Goal: Communication & Community: Answer question/provide support

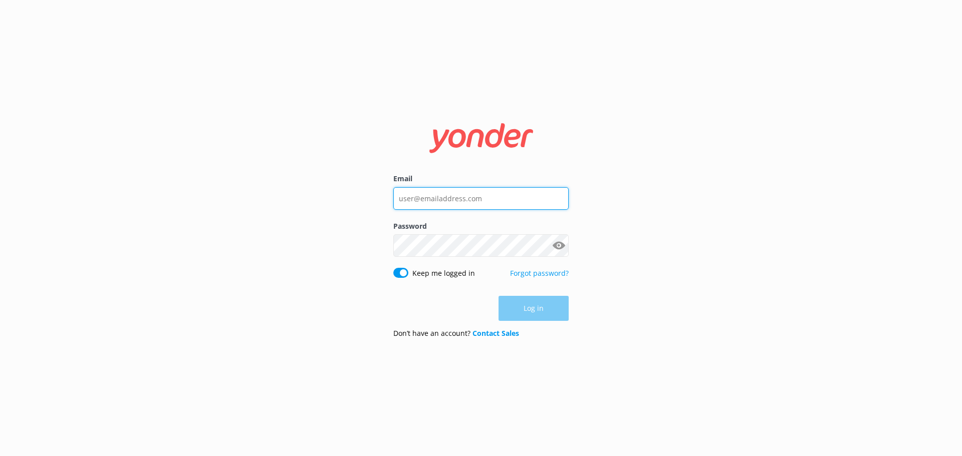
type input "[EMAIL_ADDRESS][DOMAIN_NAME]"
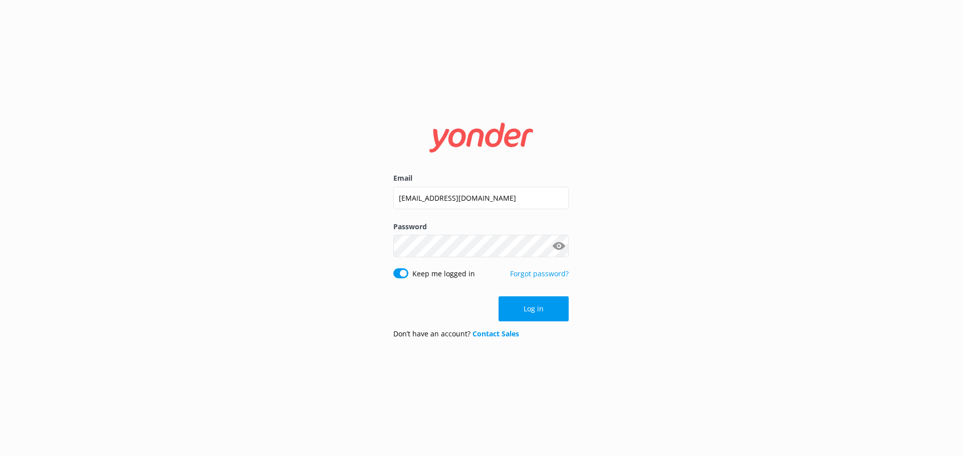
click at [530, 310] on div "Log in" at bounding box center [480, 308] width 175 height 25
click at [530, 310] on button "Log in" at bounding box center [533, 308] width 70 height 25
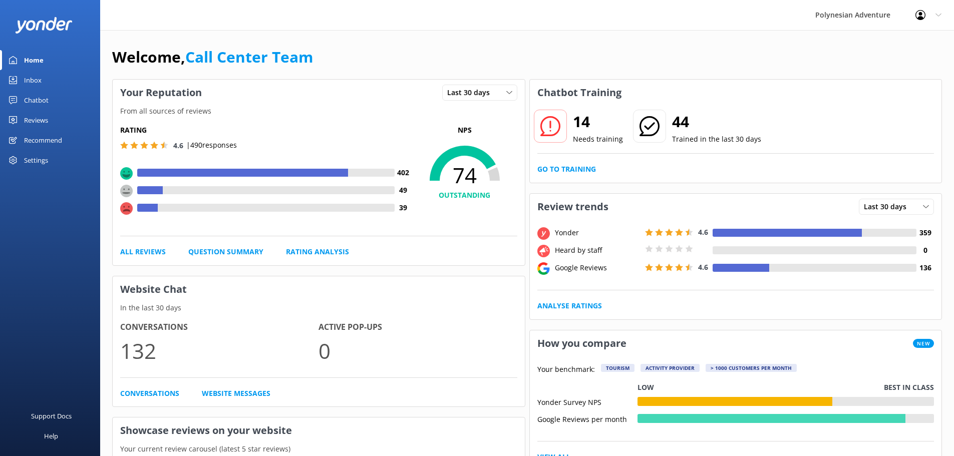
click at [45, 82] on link "Inbox" at bounding box center [50, 80] width 100 height 20
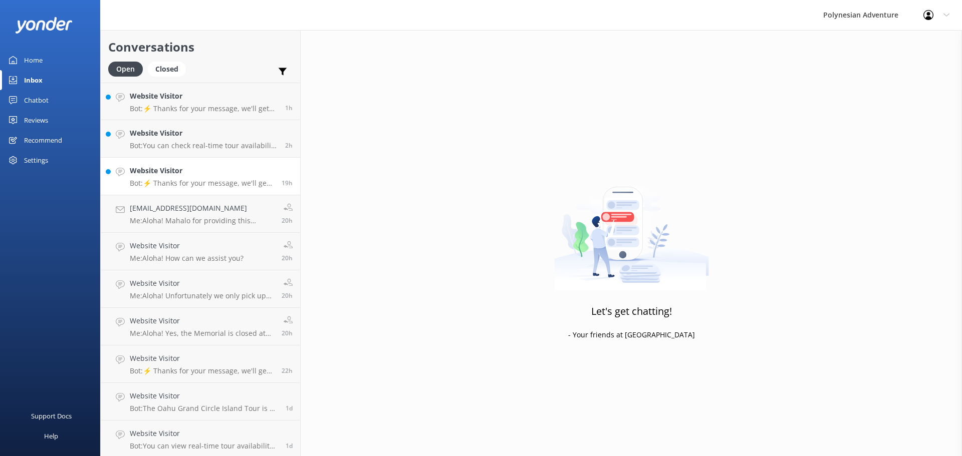
click at [227, 189] on link "Website Visitor Bot: ⚡ Thanks for your message, we'll get back to you as soon a…" at bounding box center [200, 177] width 199 height 38
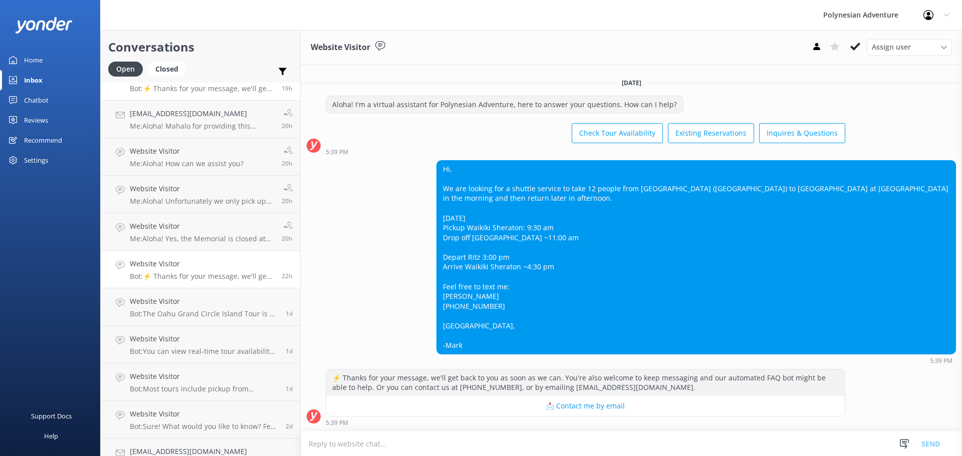
scroll to position [200, 0]
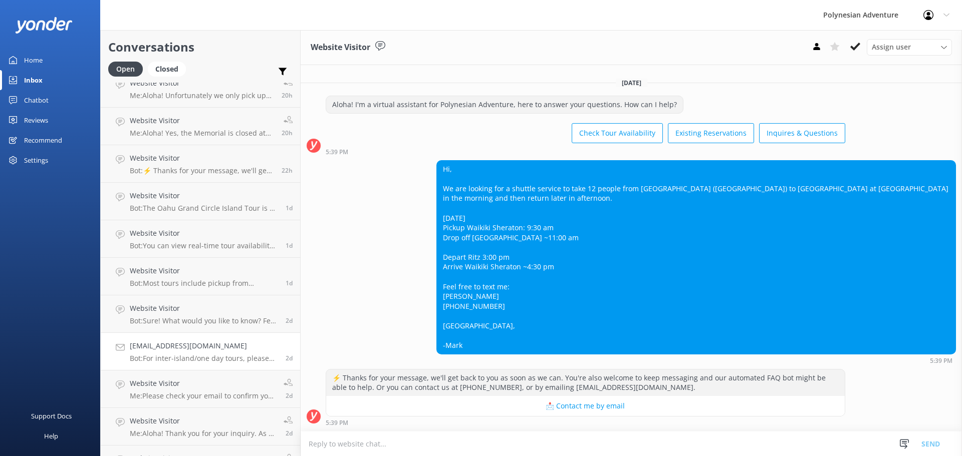
click at [166, 341] on h4 "[EMAIL_ADDRESS][DOMAIN_NAME]" at bounding box center [204, 346] width 148 height 11
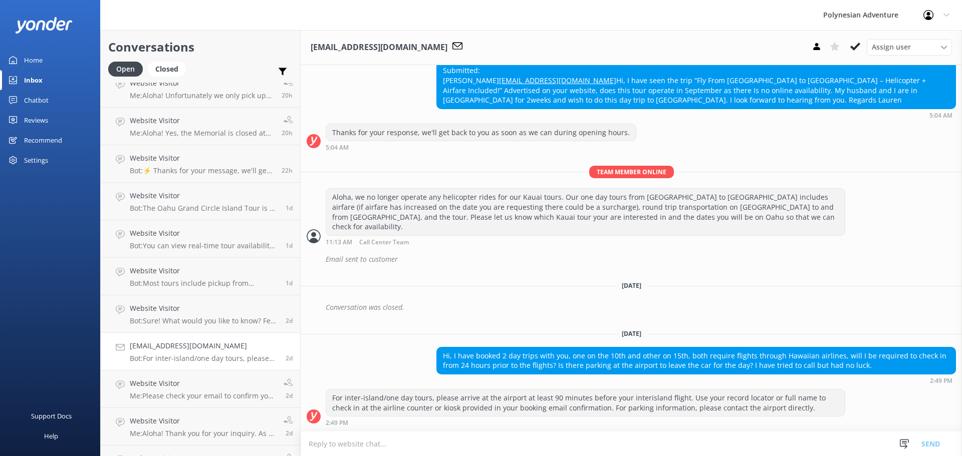
scroll to position [305, 0]
click at [169, 327] on link "Website Visitor Bot: Sure! What would you like to know? Feel free to ask about …" at bounding box center [200, 314] width 199 height 38
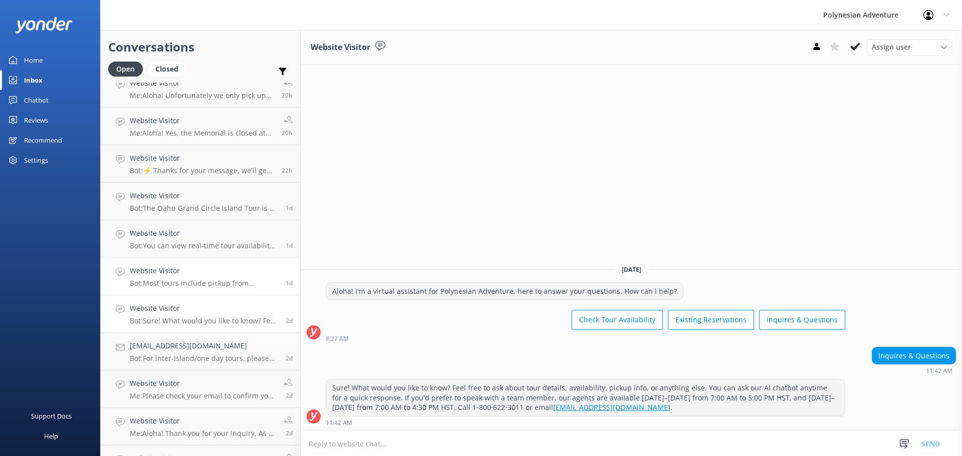
click at [175, 291] on link "Website Visitor Bot: Most tours include pickup from designated hotels or airpor…" at bounding box center [200, 277] width 199 height 38
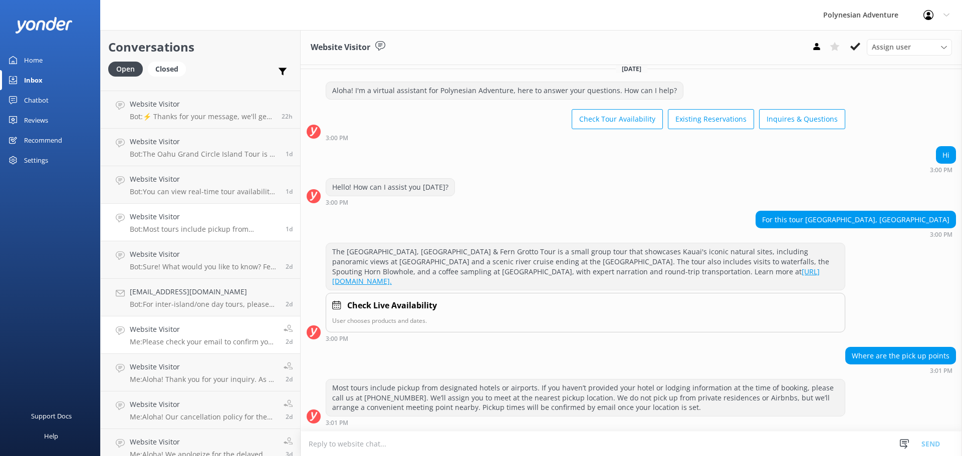
scroll to position [351, 0]
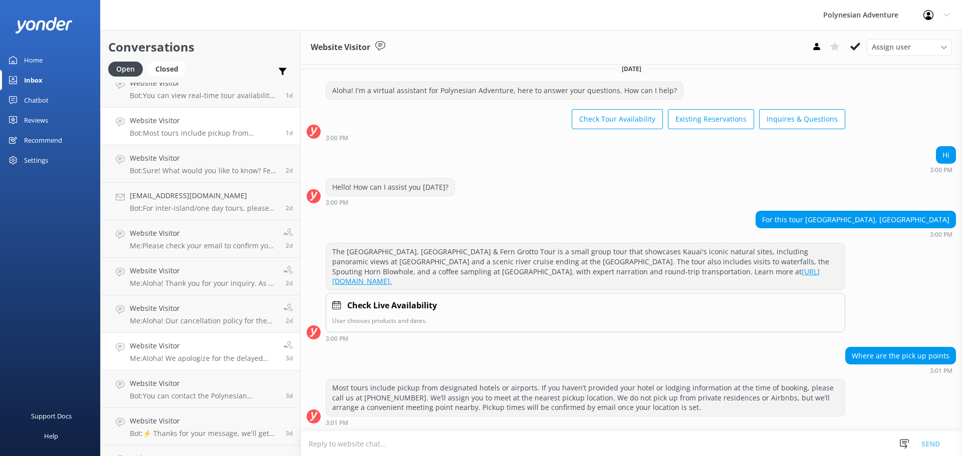
click at [184, 352] on h4 "Website Visitor" at bounding box center [203, 346] width 146 height 11
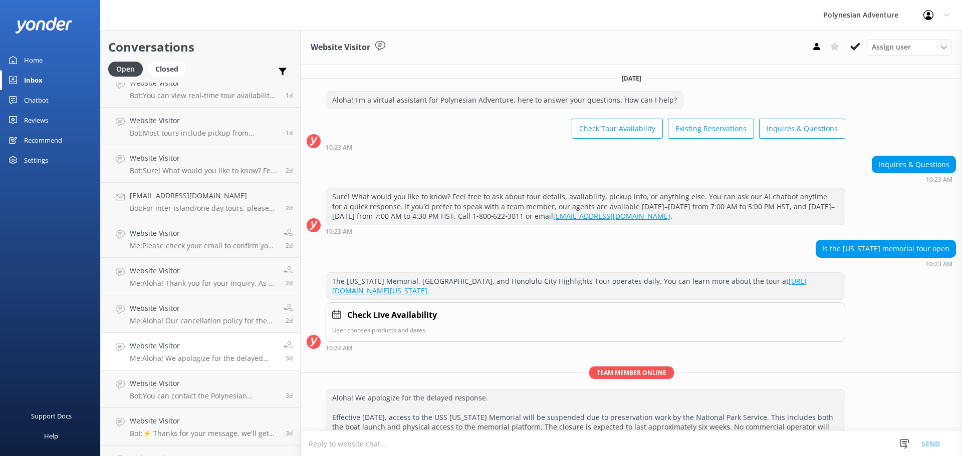
scroll to position [69, 0]
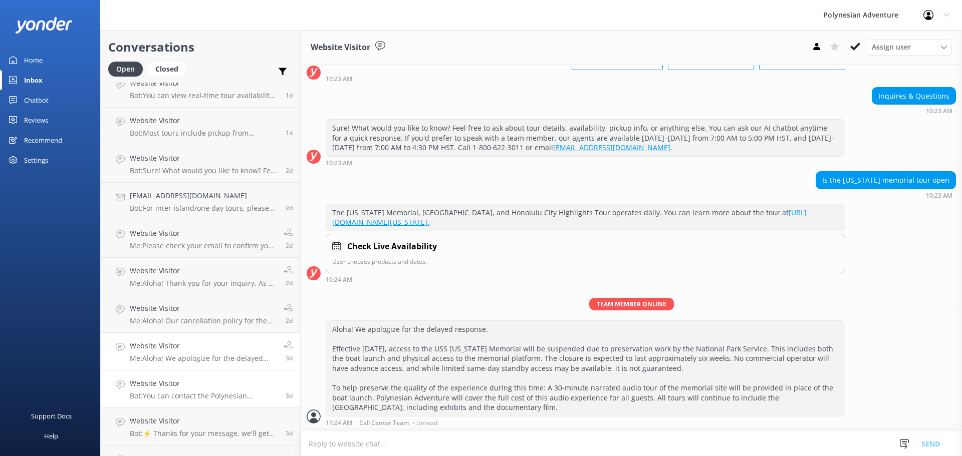
click at [186, 401] on link "Website Visitor Bot: You can contact the Polynesian Adventure team at [PHONE_NU…" at bounding box center [200, 390] width 199 height 38
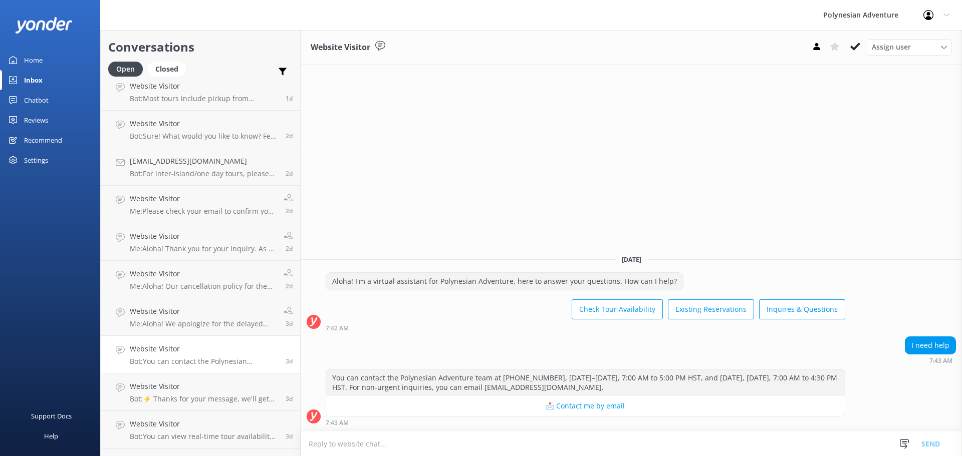
scroll to position [401, 0]
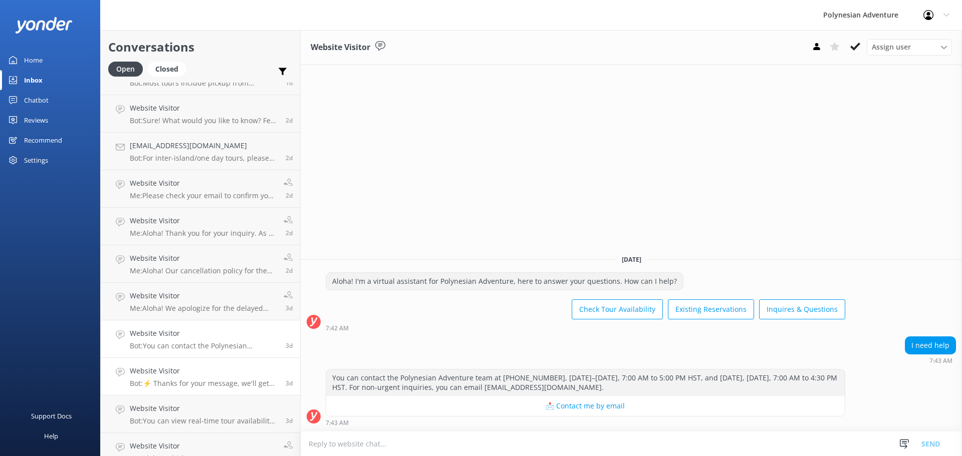
click at [184, 366] on h4 "Website Visitor" at bounding box center [204, 371] width 148 height 11
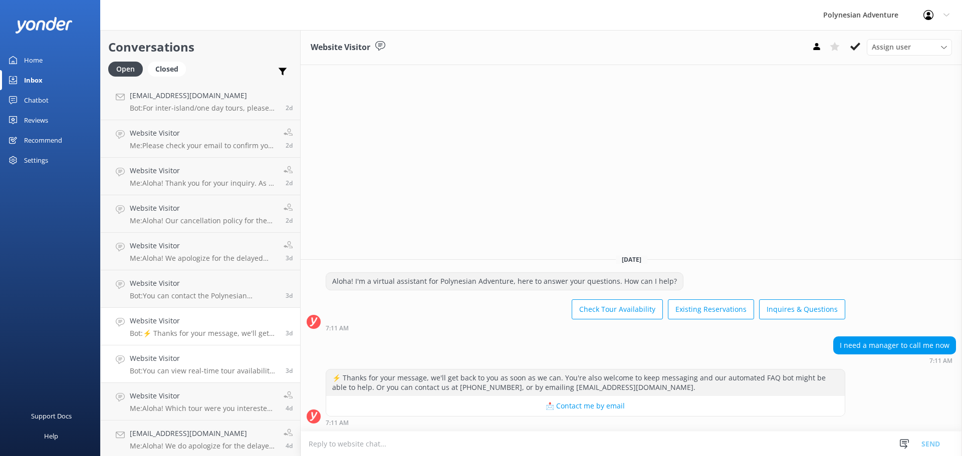
click at [182, 368] on p "Bot: You can view real-time tour availability and book your Polynesian Adventur…" at bounding box center [204, 371] width 148 height 9
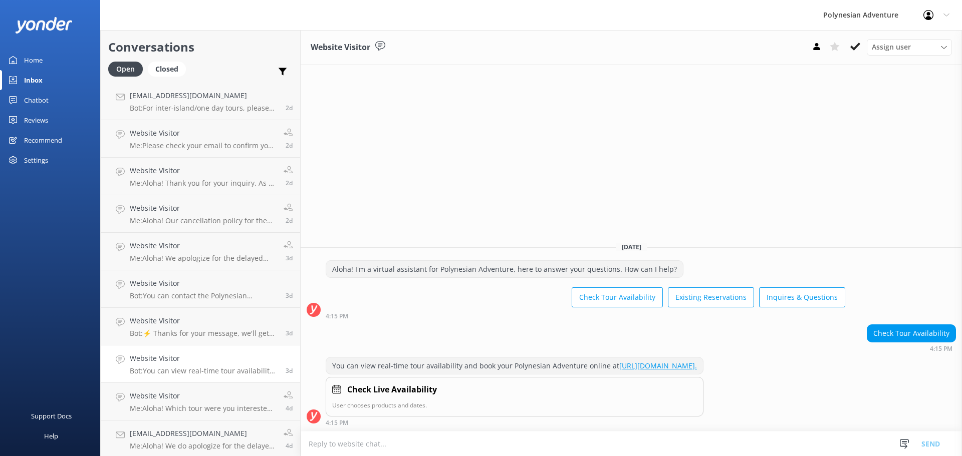
scroll to position [490, 0]
click at [182, 367] on p "Me: Aloha! Which tour were you interested in?" at bounding box center [203, 369] width 146 height 9
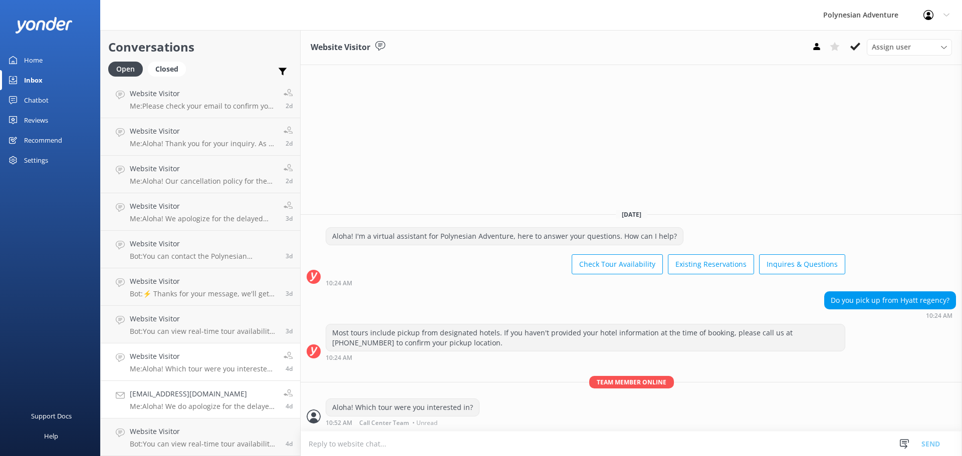
click at [183, 393] on h4 "[EMAIL_ADDRESS][DOMAIN_NAME]" at bounding box center [203, 394] width 146 height 11
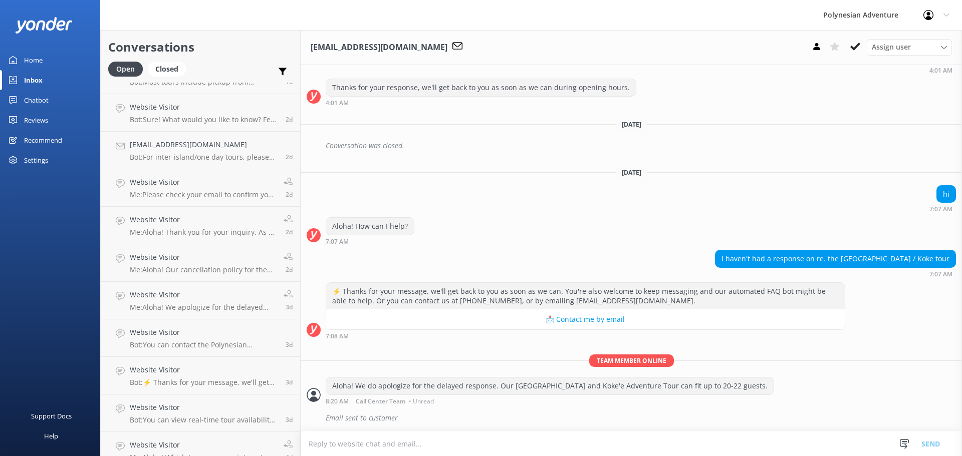
scroll to position [490, 0]
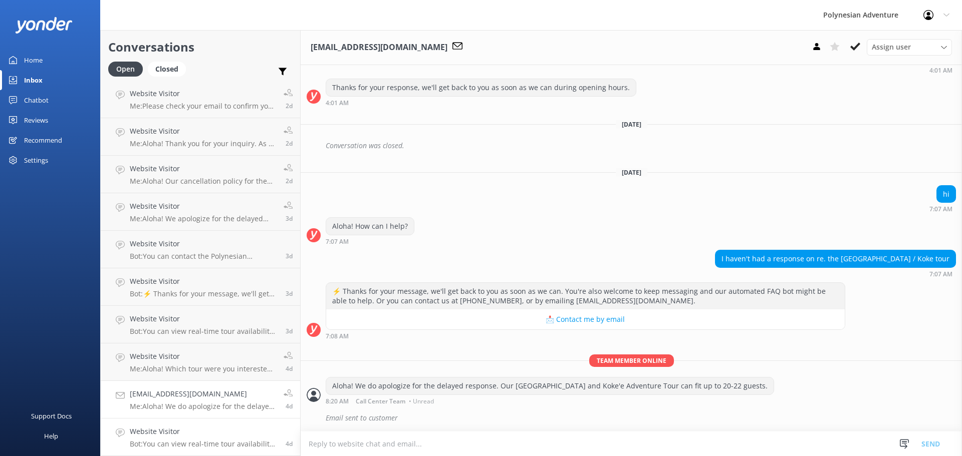
click at [238, 447] on p "Bot: You can view real-time tour availability and book your Polynesian Adventur…" at bounding box center [204, 444] width 148 height 9
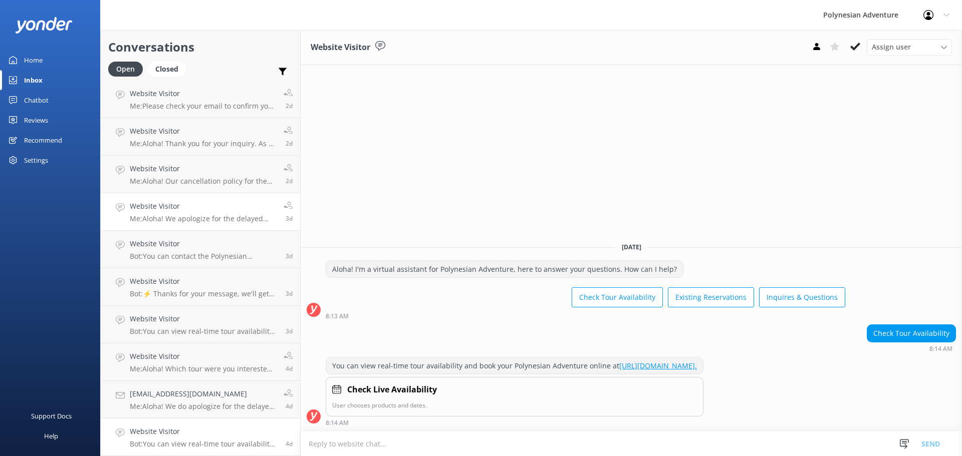
click at [205, 215] on p "Me: Aloha! We apologize for the delayed response. Effective [DATE], access to t…" at bounding box center [203, 218] width 146 height 9
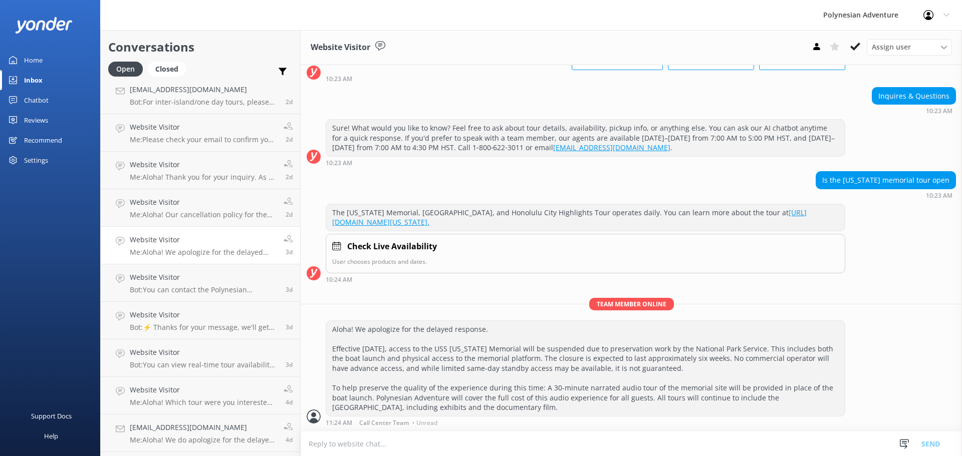
scroll to position [440, 0]
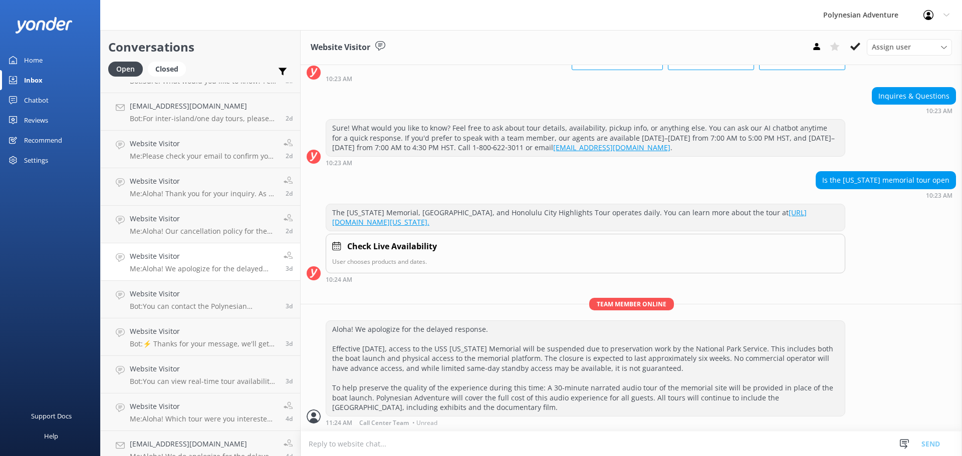
click at [204, 226] on div "Website Visitor Me: Aloha! Our cancellation policy for the sunset tour is 48 ho…" at bounding box center [203, 224] width 146 height 22
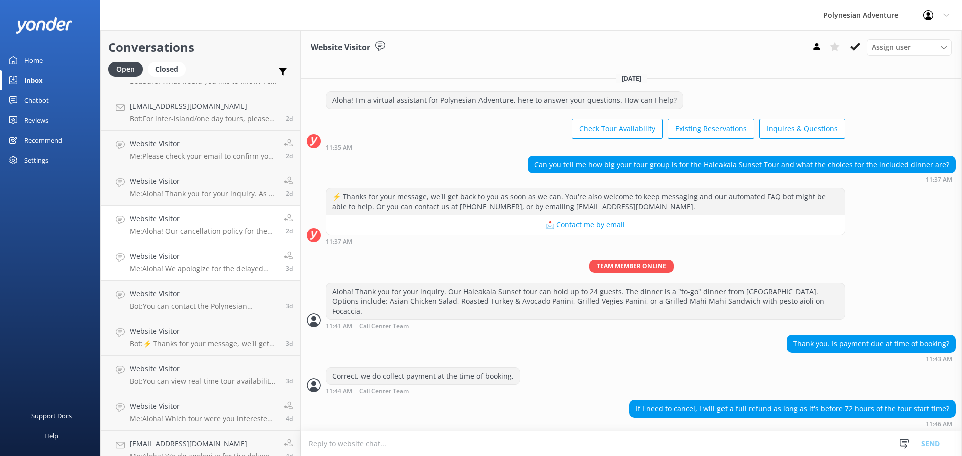
scroll to position [24, 0]
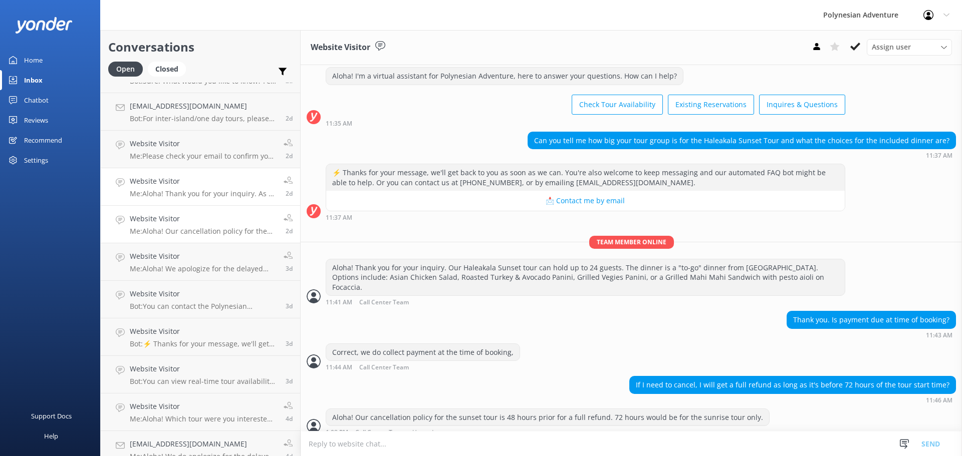
click at [204, 196] on p "Me: Aloha! Thank you for your inquiry. As of now, the [US_STATE][GEOGRAPHIC_DAT…" at bounding box center [203, 193] width 146 height 9
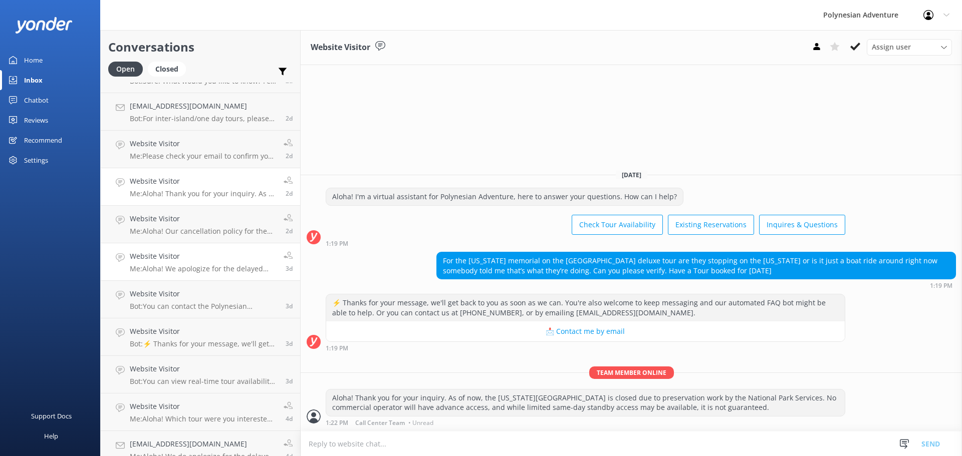
scroll to position [390, 0]
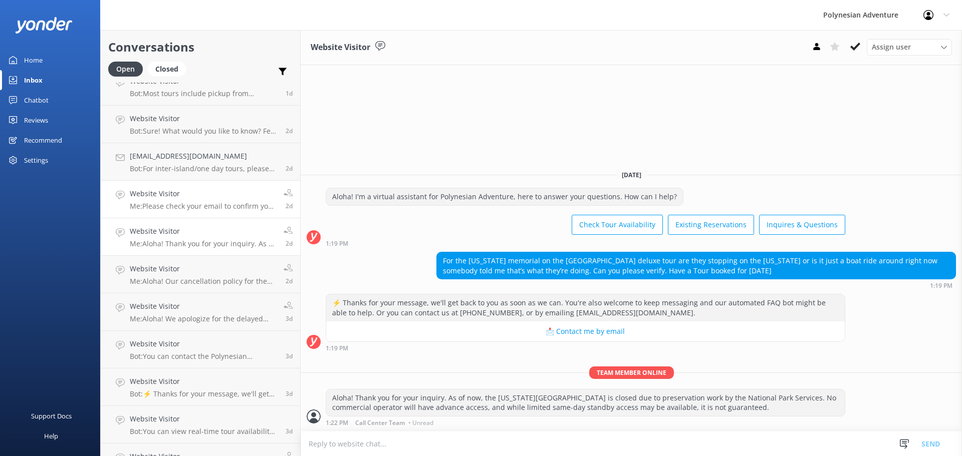
click at [192, 218] on link "Website Visitor Me: Please check your email to confirm your pickup details. 2d" at bounding box center [200, 200] width 199 height 38
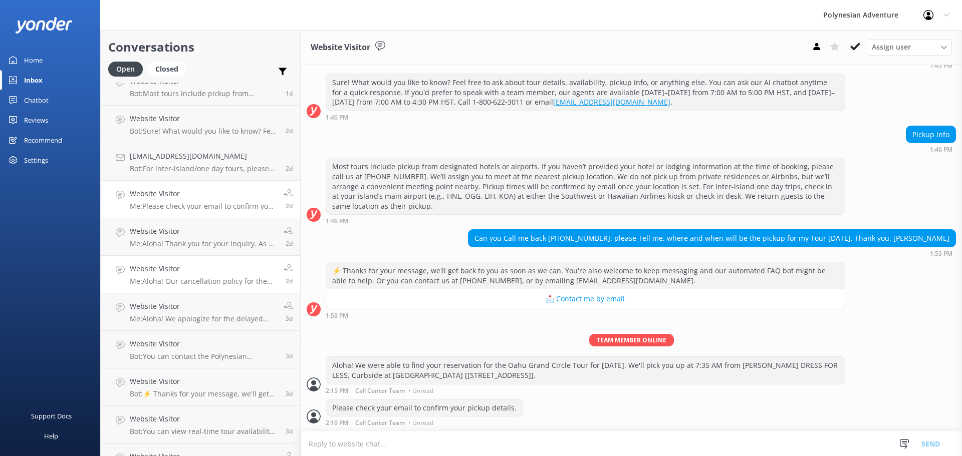
scroll to position [340, 0]
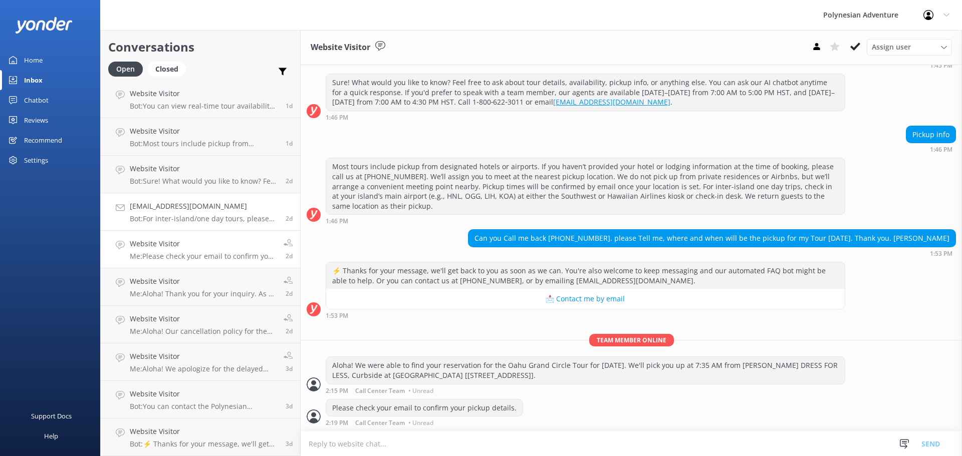
click at [187, 211] on h4 "[EMAIL_ADDRESS][DOMAIN_NAME]" at bounding box center [204, 206] width 148 height 11
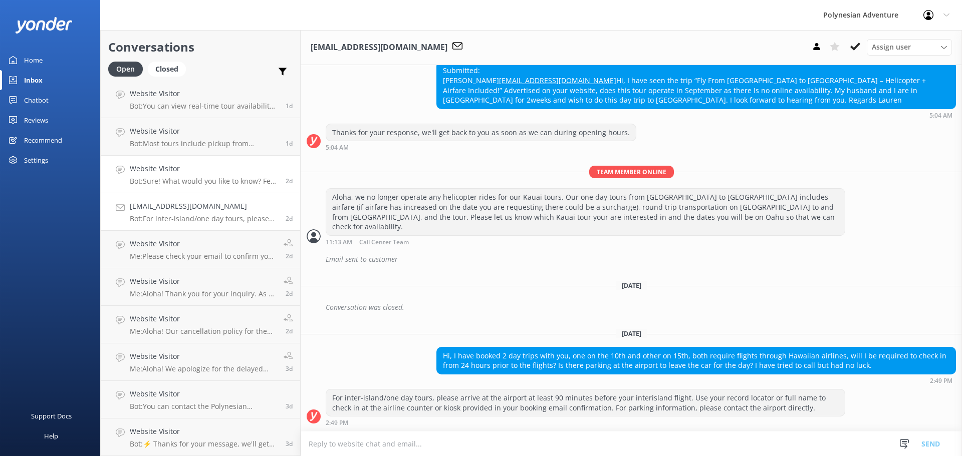
click at [184, 188] on link "Website Visitor Bot: Sure! What would you like to know? Feel free to ask about …" at bounding box center [200, 175] width 199 height 38
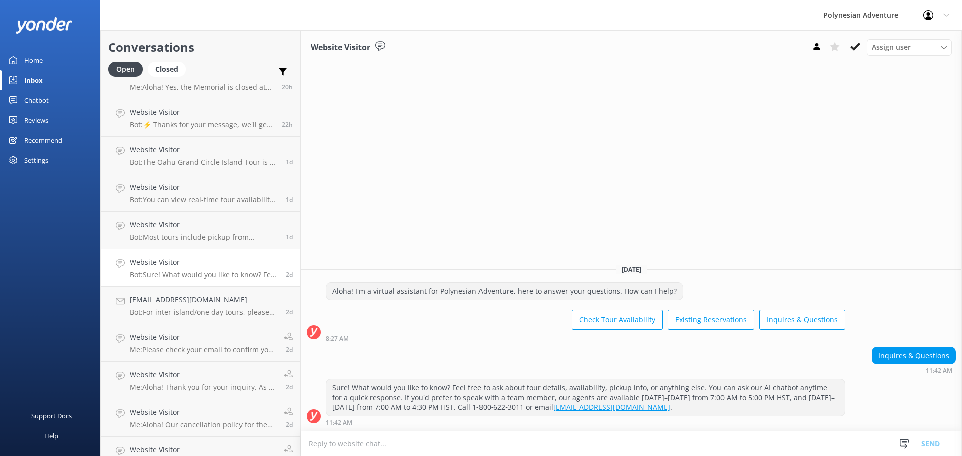
scroll to position [240, 0]
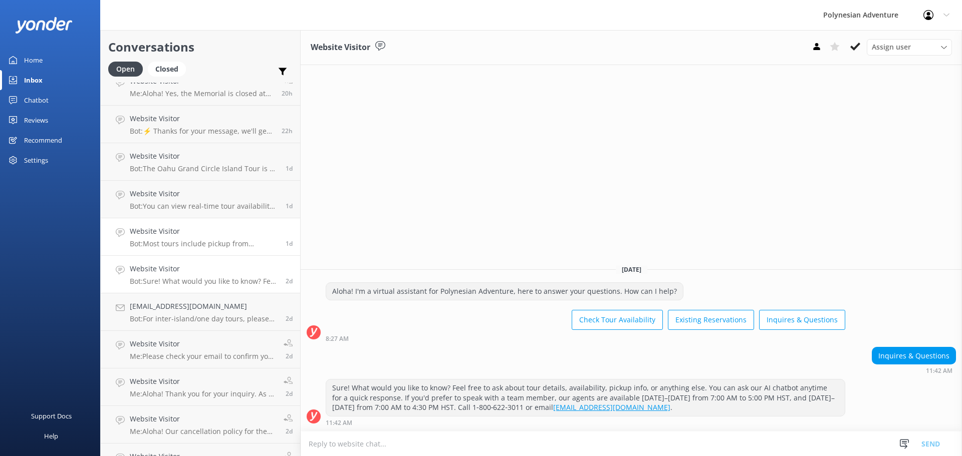
click at [182, 243] on p "Bot: Most tours include pickup from designated hotels or airports. If you haven…" at bounding box center [204, 243] width 148 height 9
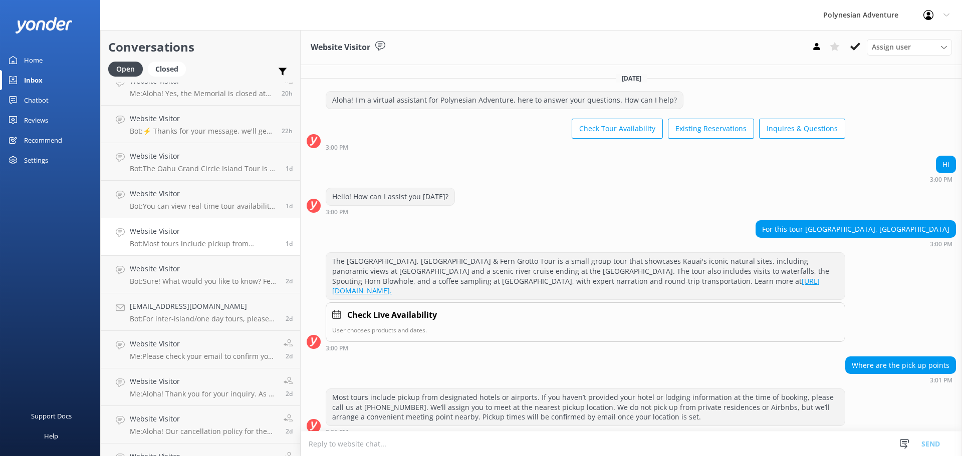
scroll to position [10, 0]
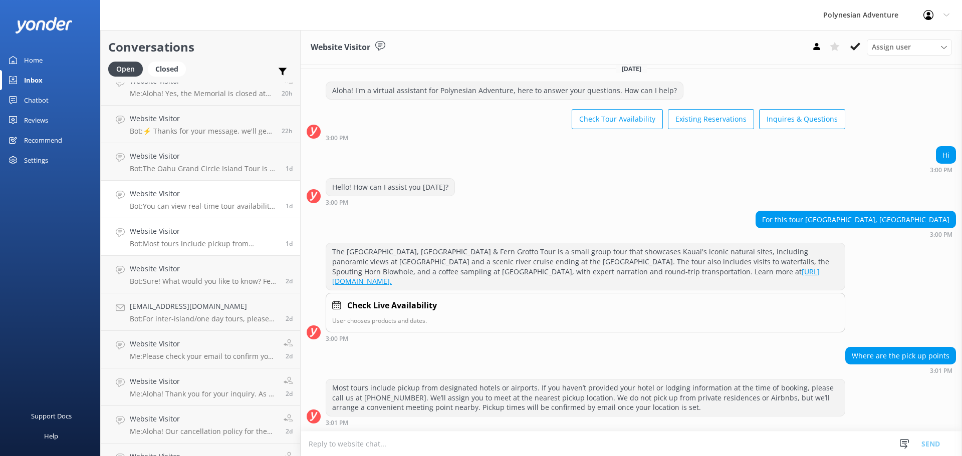
click at [182, 200] on div "Website Visitor Bot: You can view real-time tour availability and book your Pol…" at bounding box center [204, 199] width 148 height 22
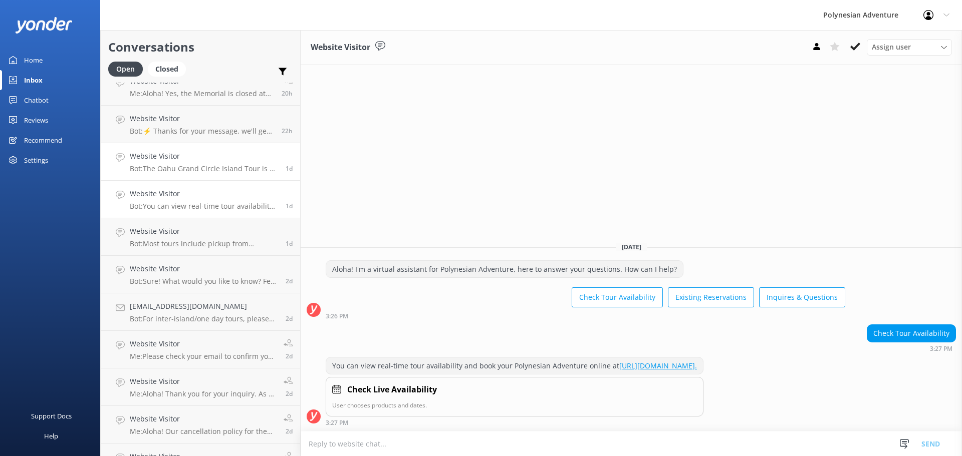
click at [184, 176] on link "Website Visitor Bot: The Oahu Grand Circle Island Tour is a full-day sightseein…" at bounding box center [200, 162] width 199 height 38
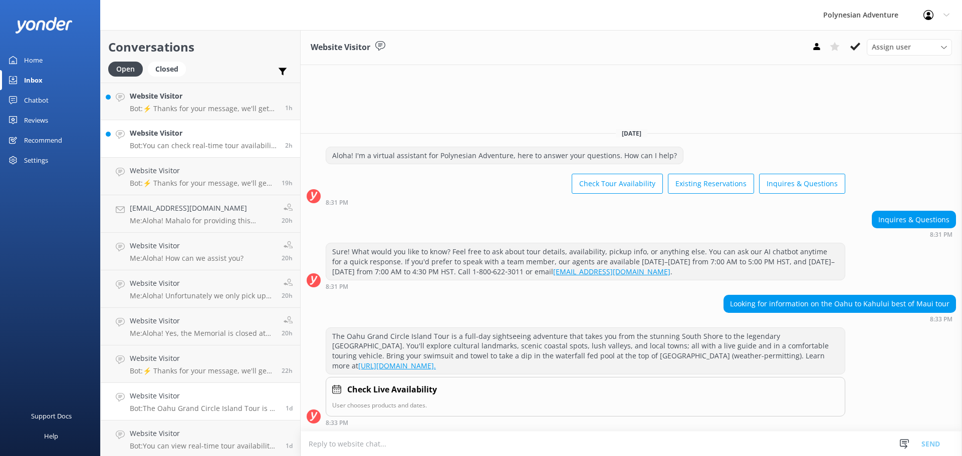
click at [161, 135] on h4 "Website Visitor" at bounding box center [204, 133] width 148 height 11
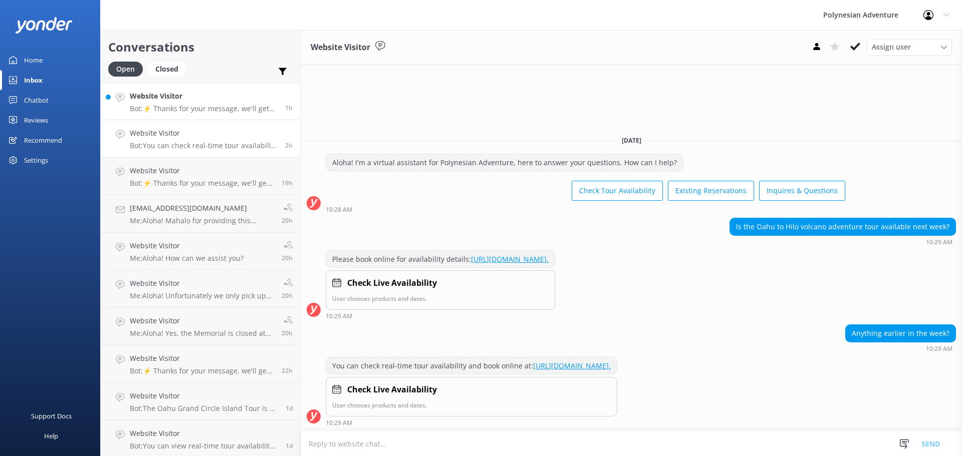
click at [166, 96] on h4 "Website Visitor" at bounding box center [204, 96] width 148 height 11
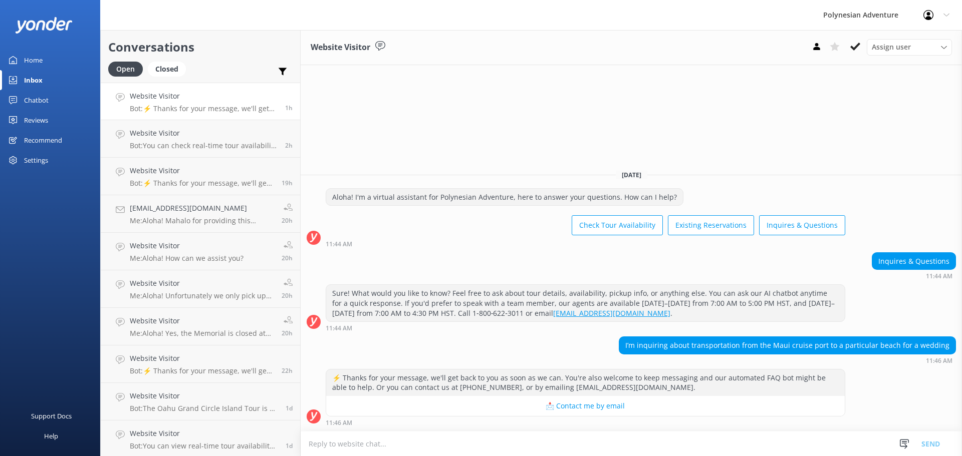
click at [62, 137] on div "Recommend" at bounding box center [43, 140] width 38 height 20
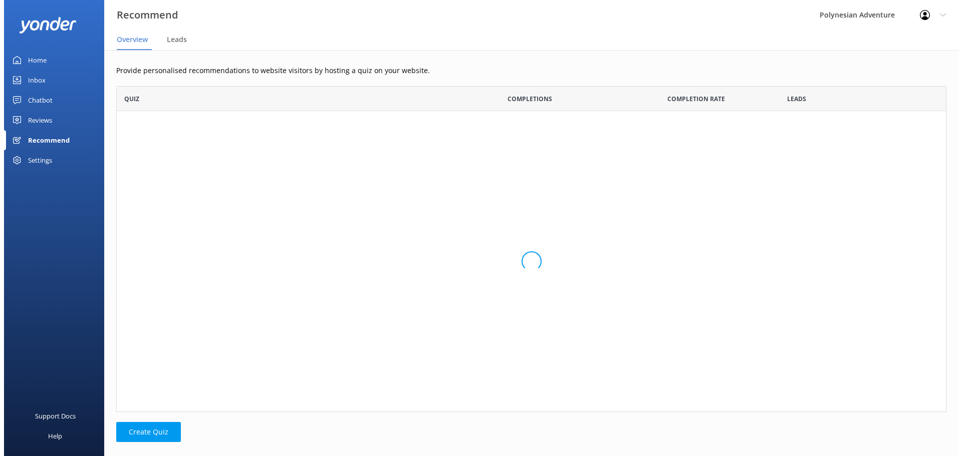
scroll to position [319, 822]
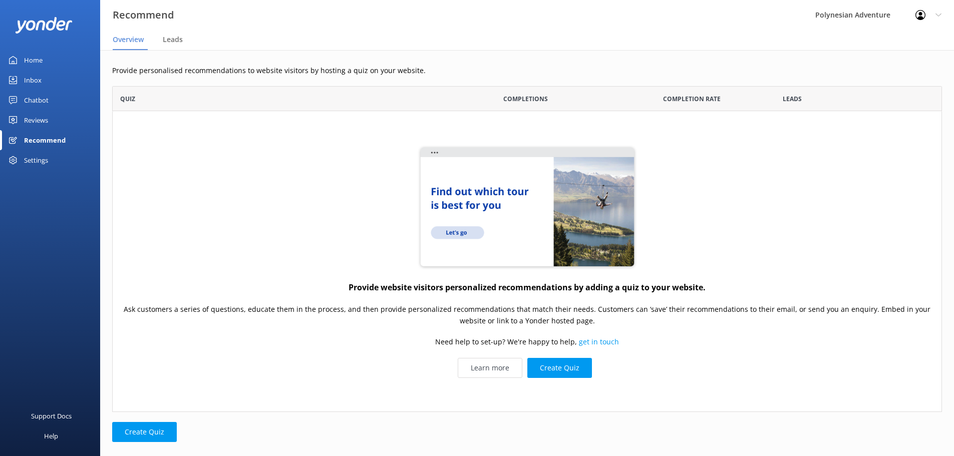
click at [41, 98] on div "Chatbot" at bounding box center [36, 100] width 25 height 20
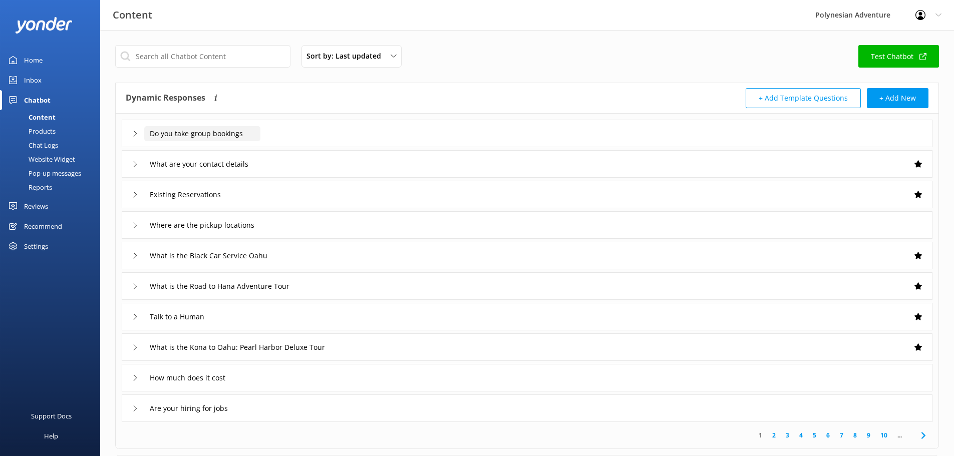
click at [253, 138] on input "Do you take group bookings" at bounding box center [202, 133] width 116 height 15
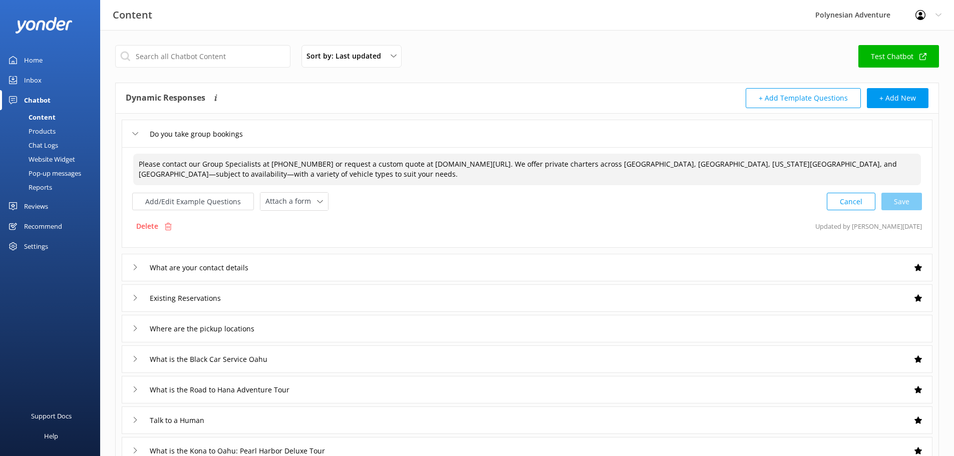
drag, startPoint x: 216, startPoint y: 176, endPoint x: 127, endPoint y: 162, distance: 90.2
click at [127, 162] on div "Please contact our Group Specialists at [PHONE_NUMBER] or request a custom quot…" at bounding box center [527, 197] width 811 height 101
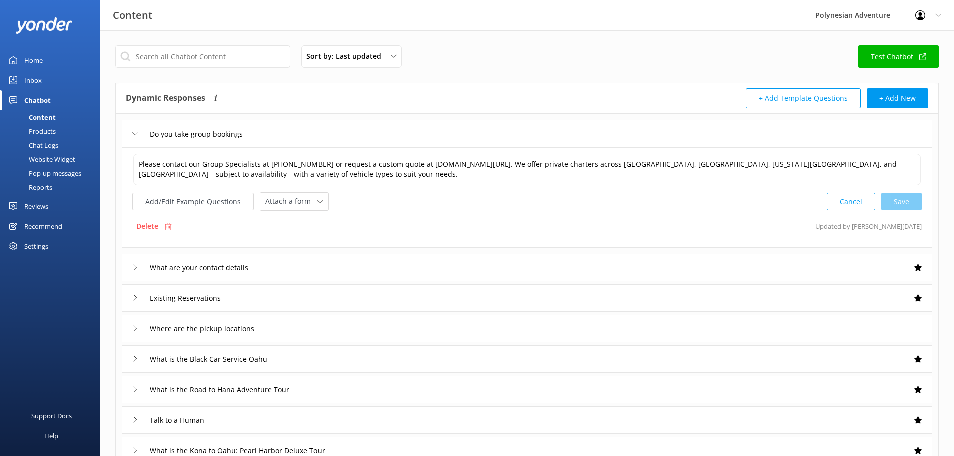
click at [40, 76] on div "Inbox" at bounding box center [33, 80] width 18 height 20
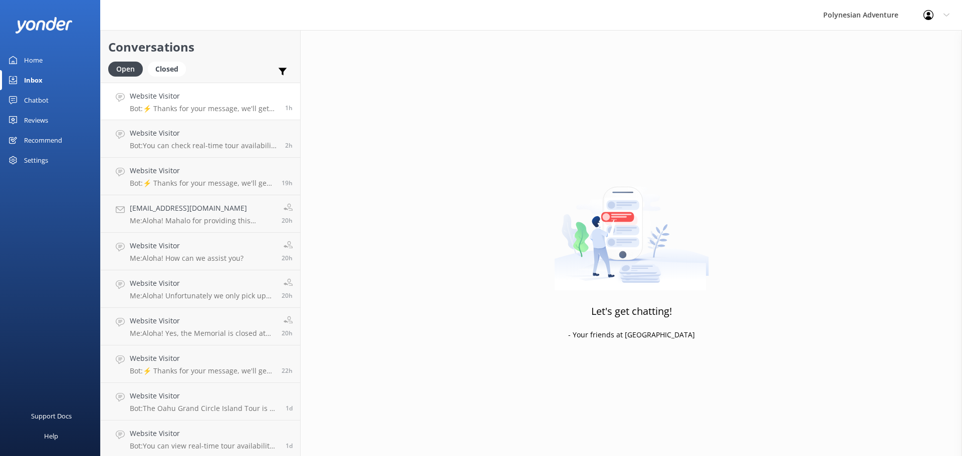
click at [200, 96] on h4 "Website Visitor" at bounding box center [204, 96] width 148 height 11
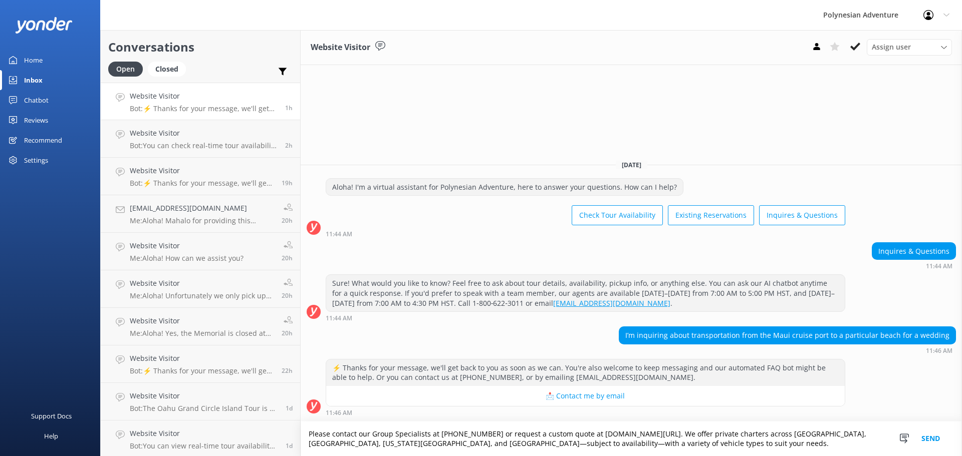
click at [304, 437] on textarea "Please contact our Group Specialists at [PHONE_NUMBER] or request a custom quot…" at bounding box center [630, 439] width 661 height 35
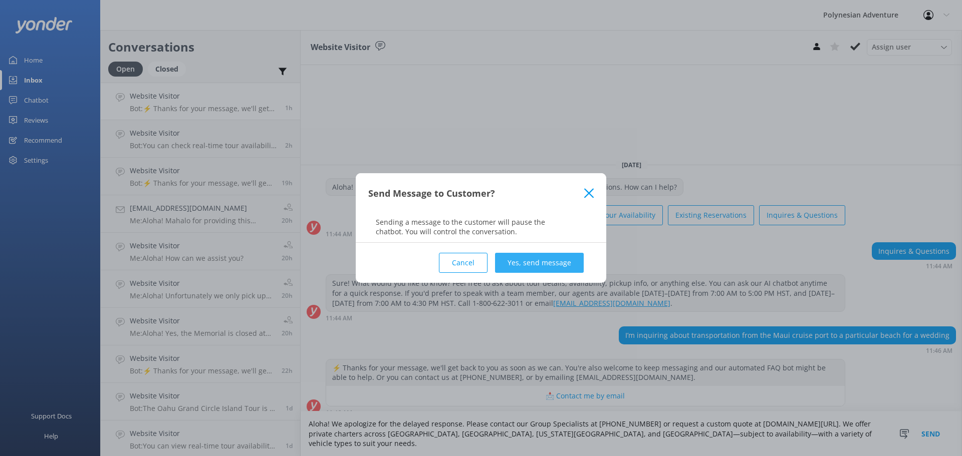
type textarea "Aloha! We apologize for the delayed response. Please contact our Group Speciali…"
click at [545, 256] on button "Yes, send message" at bounding box center [539, 263] width 89 height 20
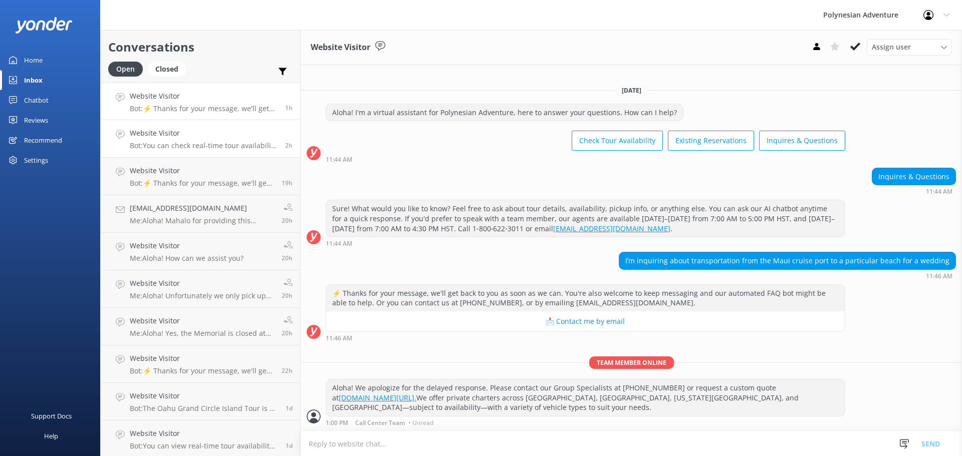
click at [203, 146] on p "Bot: You can check real-time tour availability and book online at: [URL][DOMAIN…" at bounding box center [204, 145] width 148 height 9
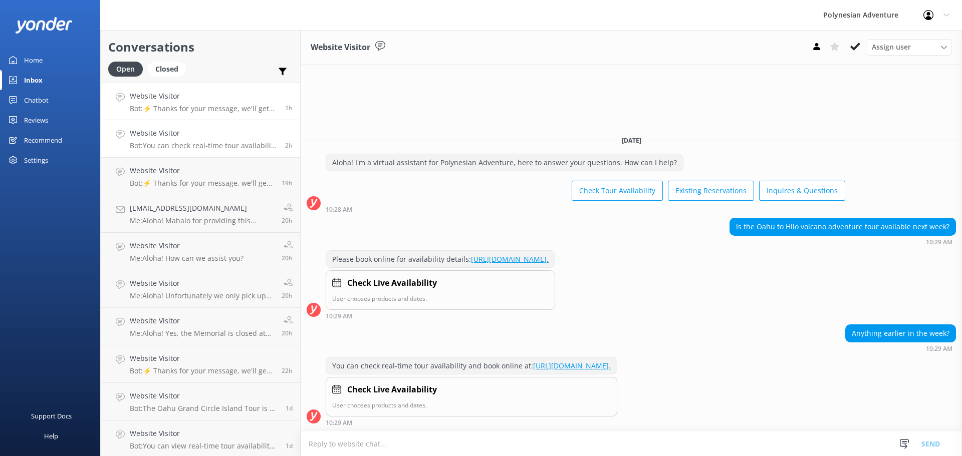
click at [195, 119] on link "Website Visitor Bot: ⚡ Thanks for your message, we'll get back to you as soon a…" at bounding box center [200, 102] width 199 height 38
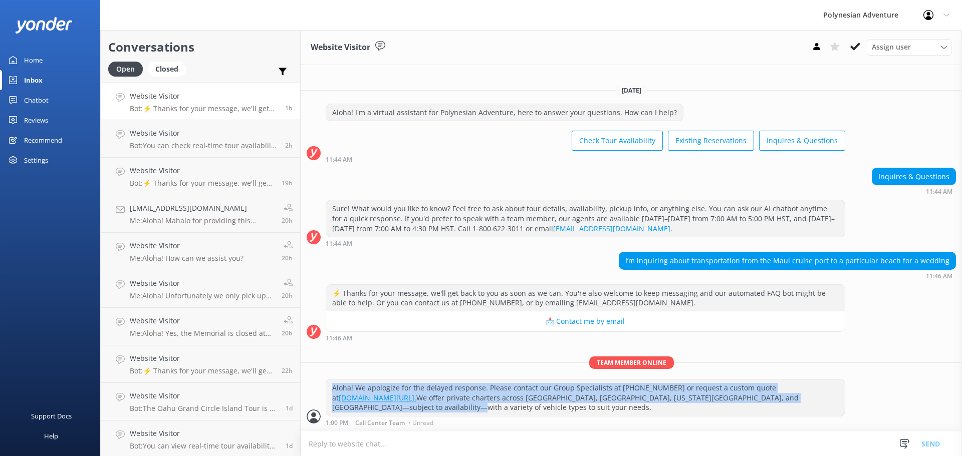
drag, startPoint x: 832, startPoint y: 408, endPoint x: 324, endPoint y: 394, distance: 508.5
click at [324, 394] on div "Aloha! We apologize for the delayed response. Please contact our Group Speciali…" at bounding box center [630, 402] width 661 height 47
copy div "Aloha! We apologize for the delayed response. Please contact our Group Speciali…"
click at [211, 139] on h4 "Website Visitor" at bounding box center [204, 133] width 148 height 11
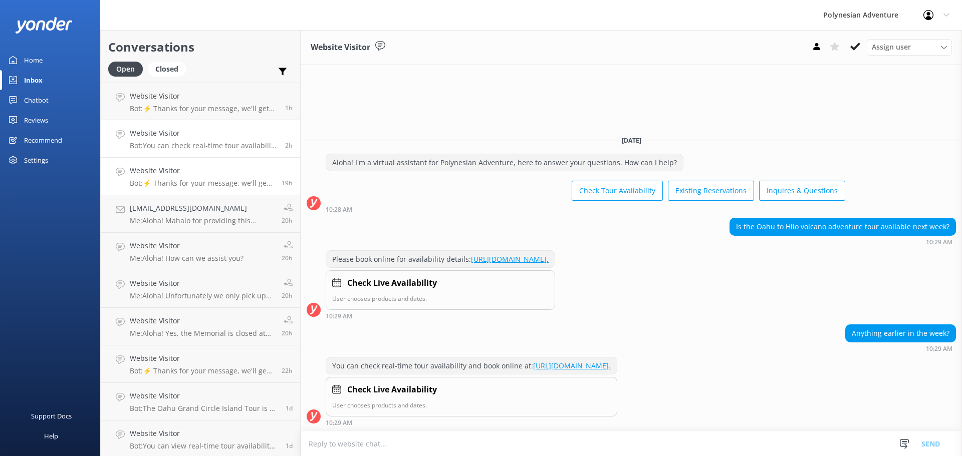
click at [216, 166] on h4 "Website Visitor" at bounding box center [202, 170] width 144 height 11
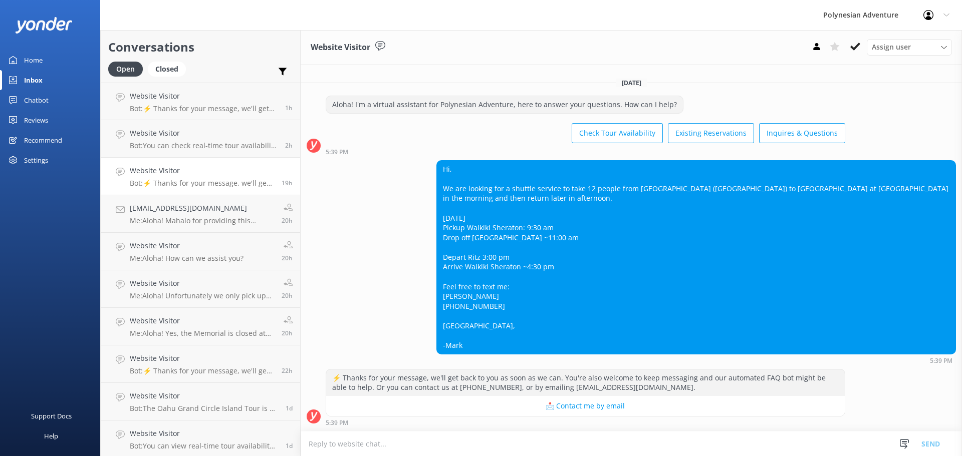
click at [364, 439] on textarea at bounding box center [630, 444] width 661 height 25
paste textarea "Aloha! We apologize for the delayed response. Please contact our Group Speciali…"
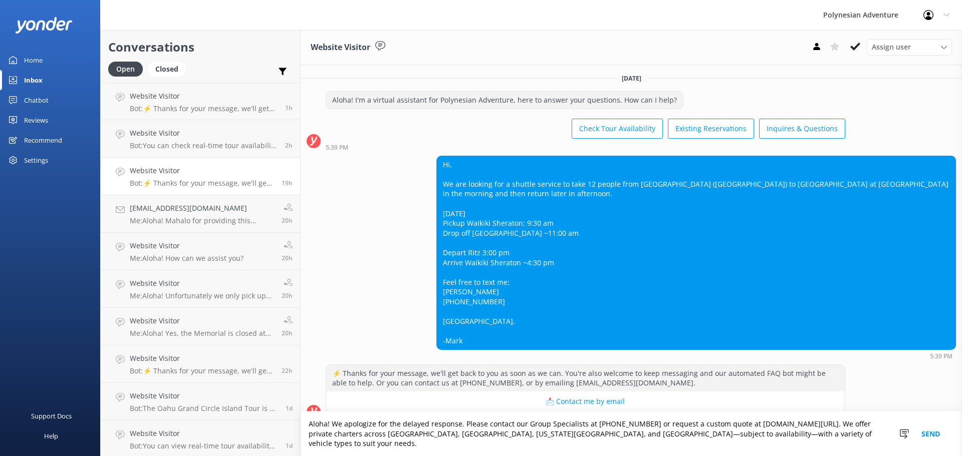
scroll to position [6, 0]
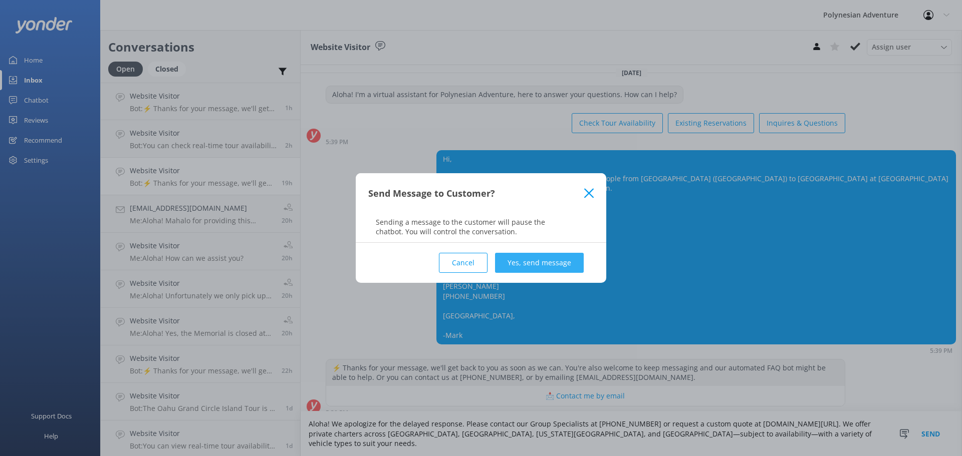
type textarea "Aloha! We apologize for the delayed response. Please contact our Group Speciali…"
click at [552, 255] on button "Yes, send message" at bounding box center [539, 263] width 89 height 20
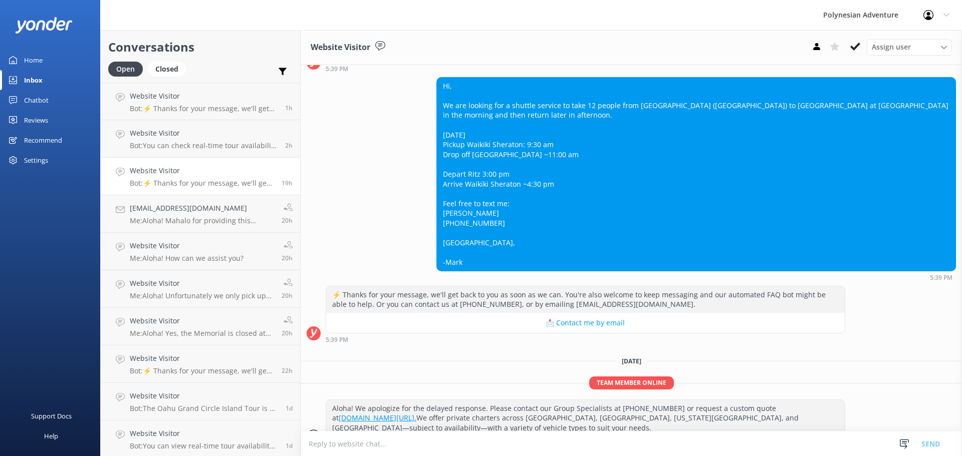
scroll to position [89, 0]
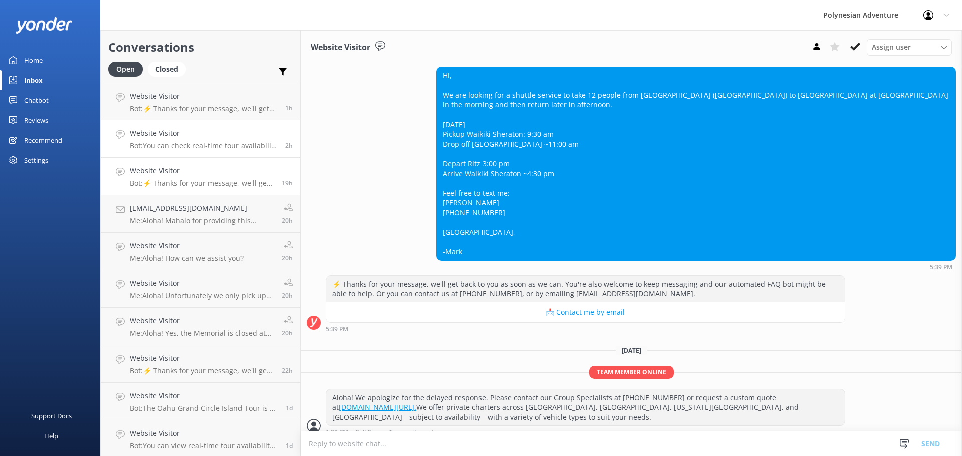
click at [168, 134] on h4 "Website Visitor" at bounding box center [204, 133] width 148 height 11
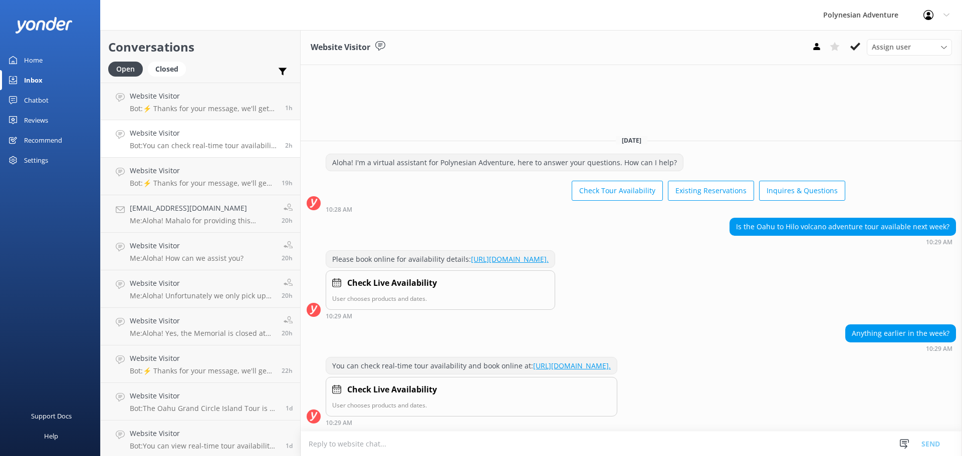
click at [482, 441] on textarea at bounding box center [630, 444] width 661 height 25
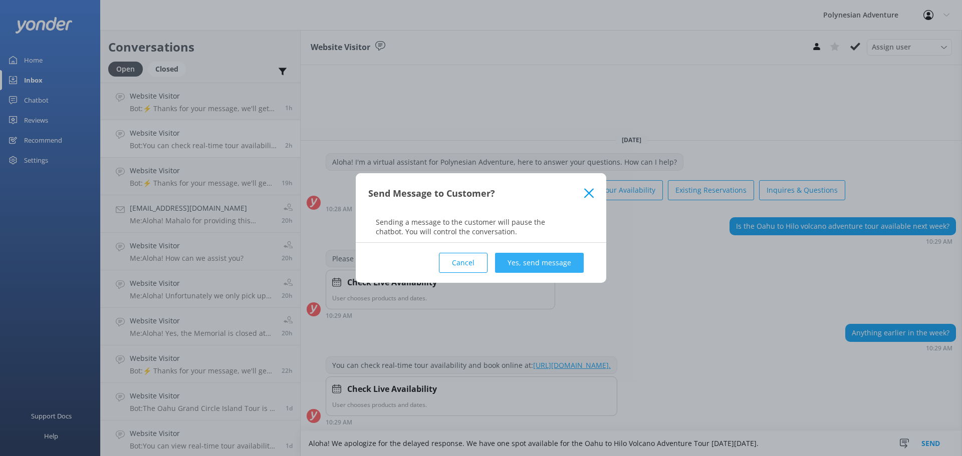
type textarea "Aloha! We apologize for the delayed response. We have one spot available for th…"
click at [563, 263] on button "Yes, send message" at bounding box center [539, 263] width 89 height 20
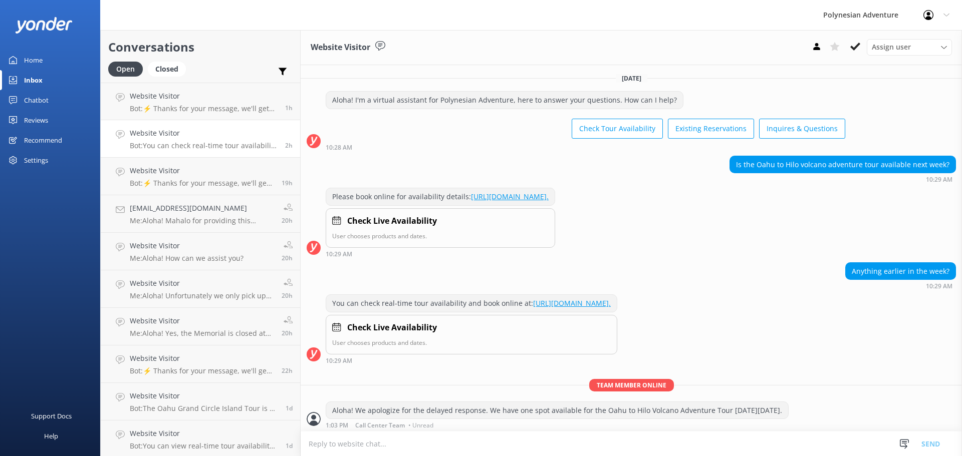
scroll to position [3, 0]
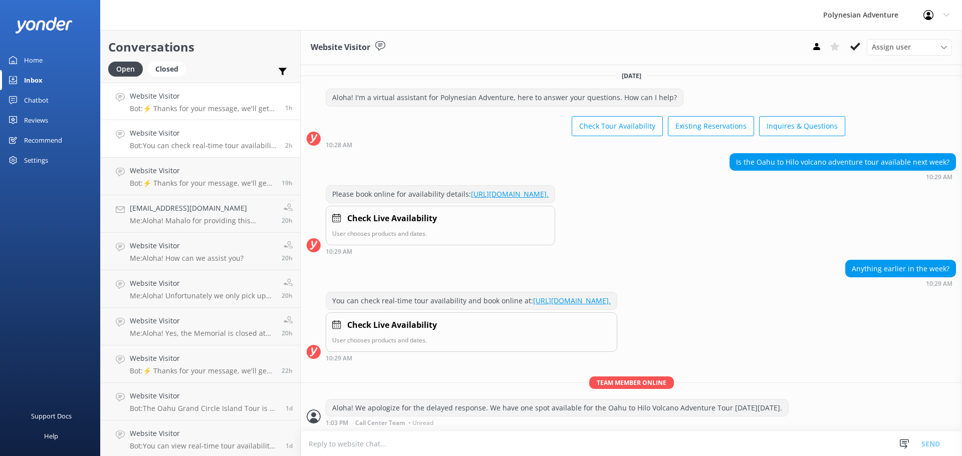
click at [210, 104] on div "Website Visitor Bot: ⚡ Thanks for your message, we'll get back to you as soon a…" at bounding box center [204, 102] width 148 height 22
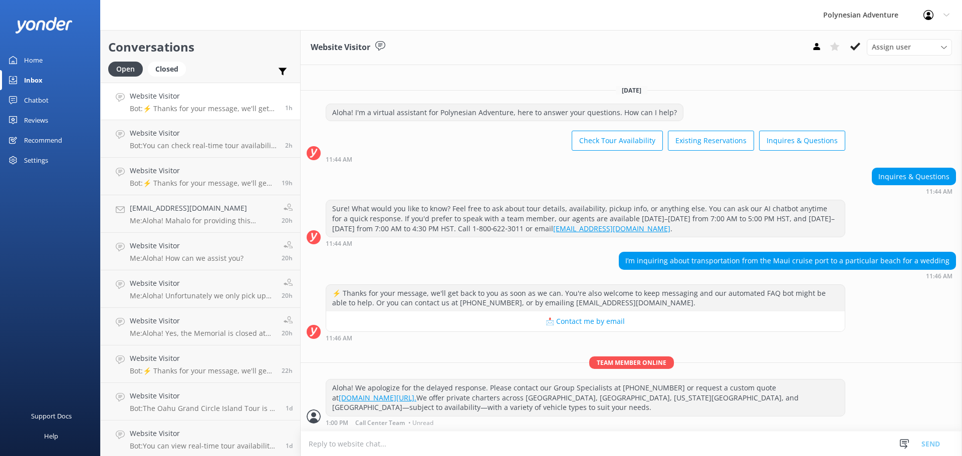
click at [185, 105] on p "Bot: ⚡ Thanks for your message, we'll get back to you as soon as we can. You're…" at bounding box center [204, 108] width 148 height 9
